Goal: Navigation & Orientation: Go to known website

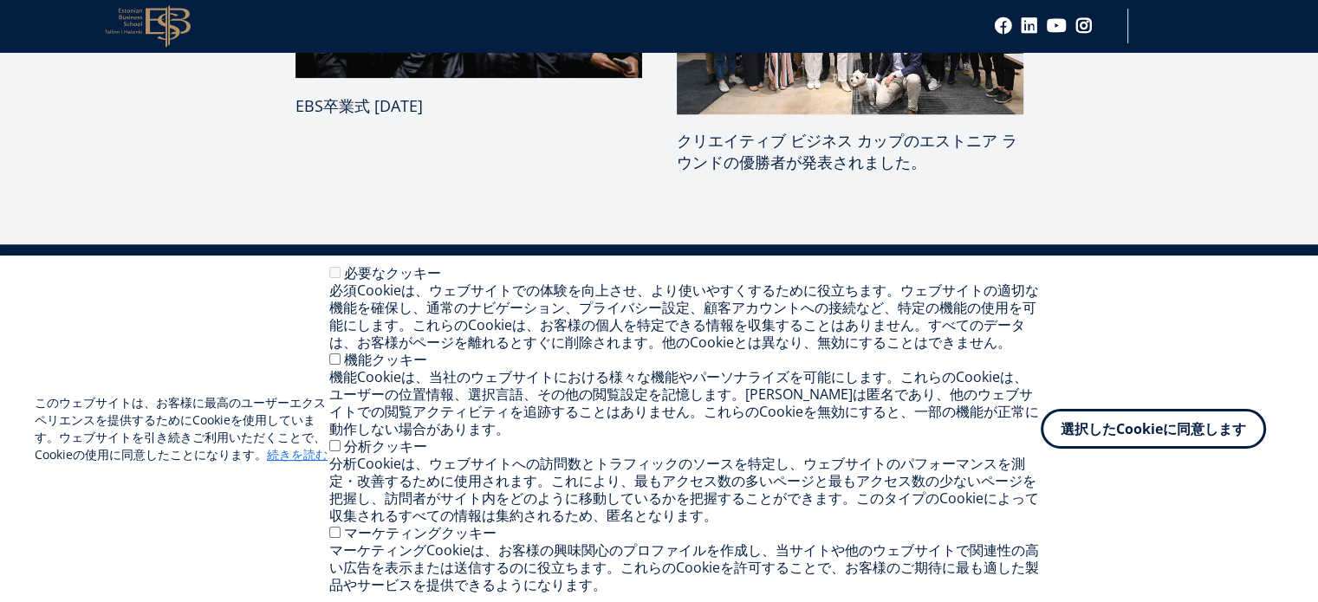
scroll to position [1746, 0]
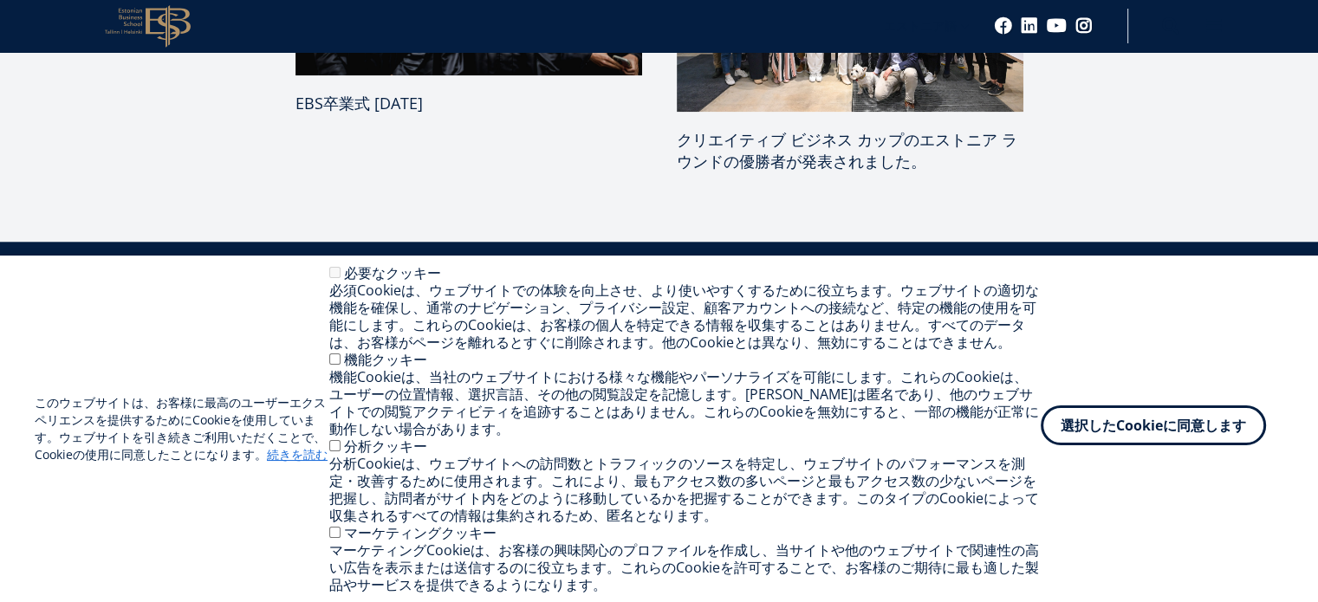
click at [1087, 427] on font "選択したCookieに同意します" at bounding box center [1153, 425] width 185 height 19
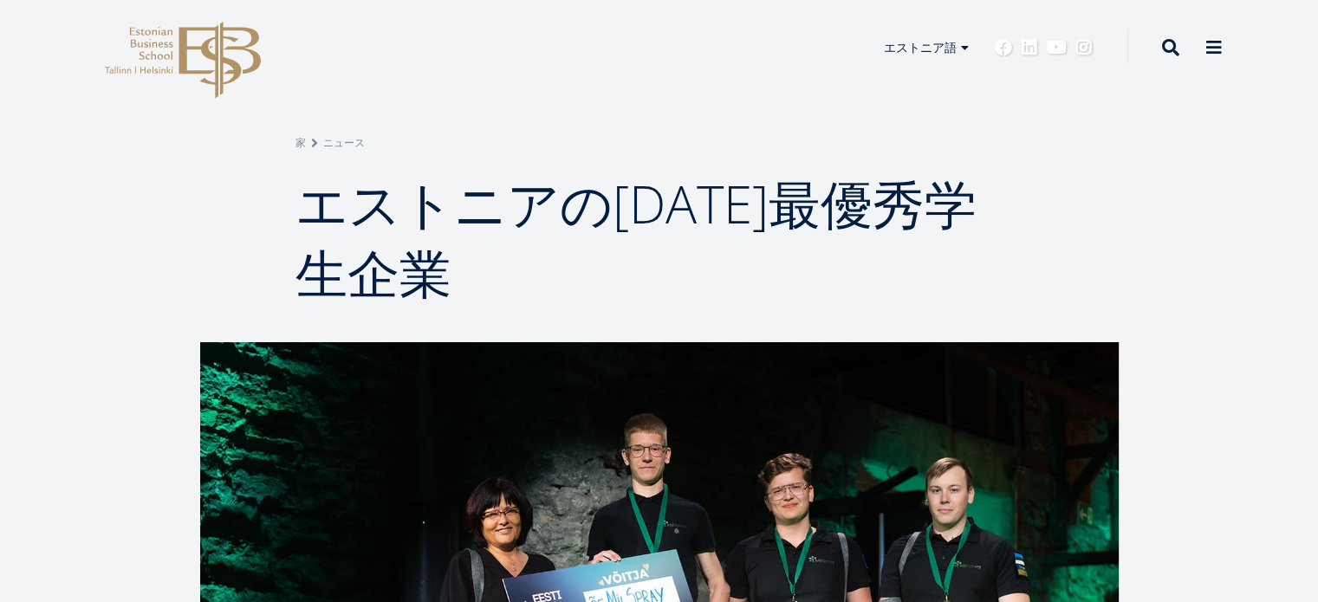
scroll to position [0, 0]
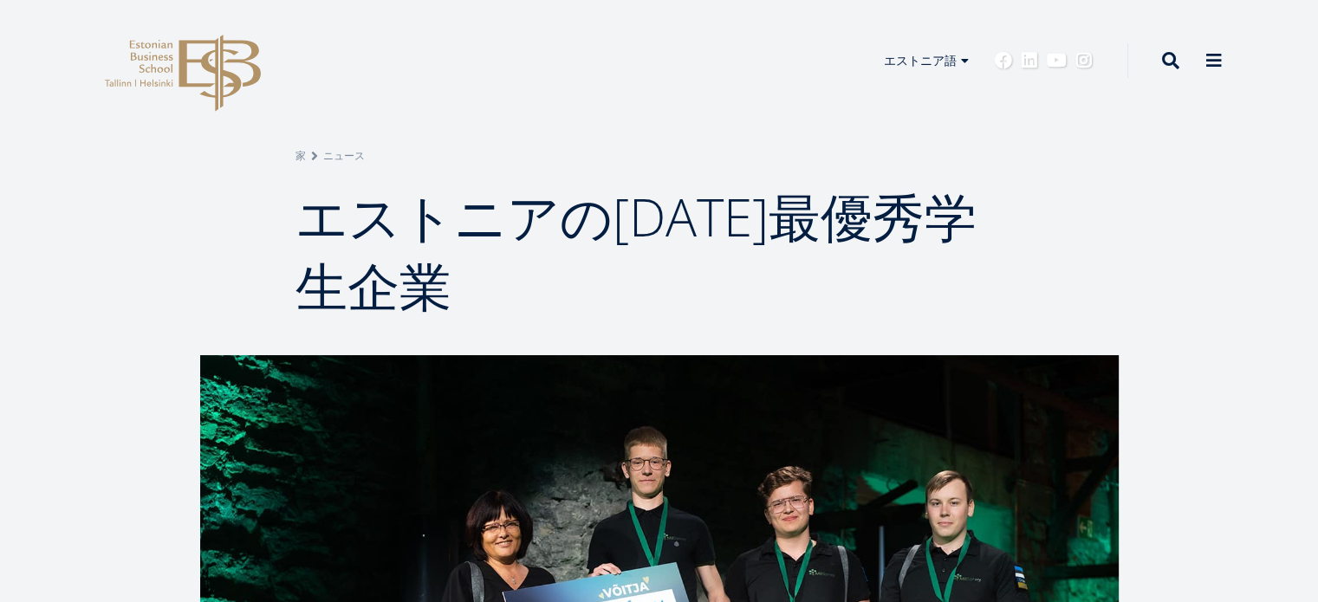
click at [204, 41] on icon at bounding box center [219, 73] width 81 height 77
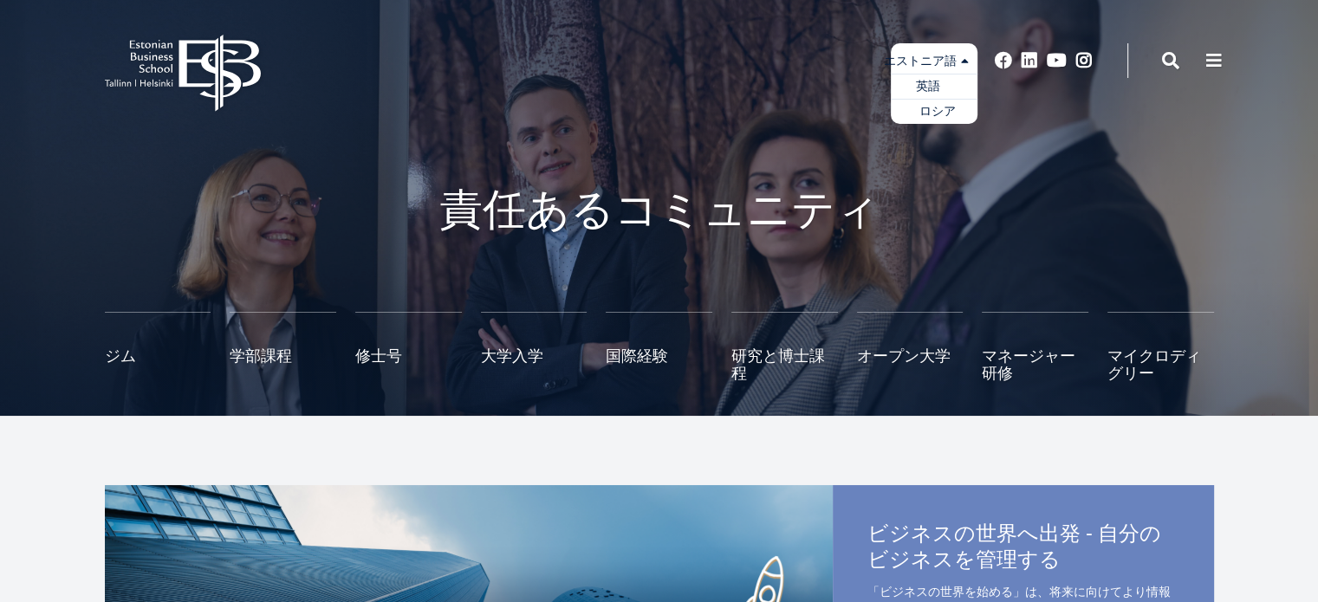
click at [946, 81] on link "英語" at bounding box center [934, 86] width 87 height 25
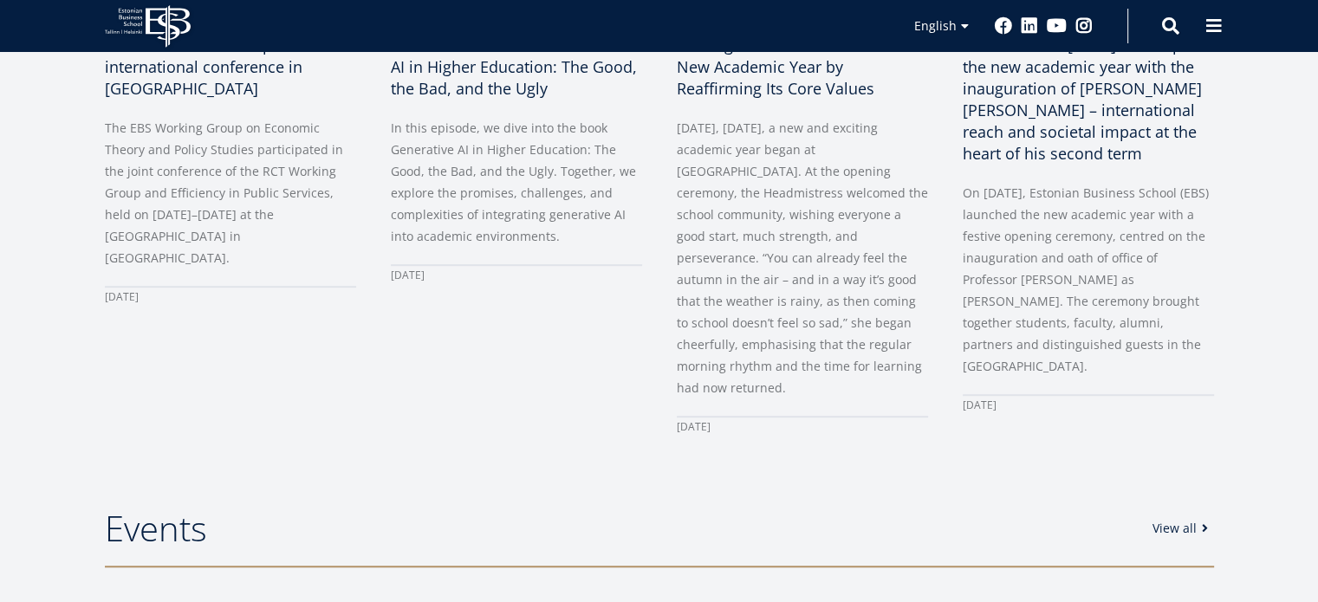
scroll to position [1102, 0]
